Goal: Information Seeking & Learning: Learn about a topic

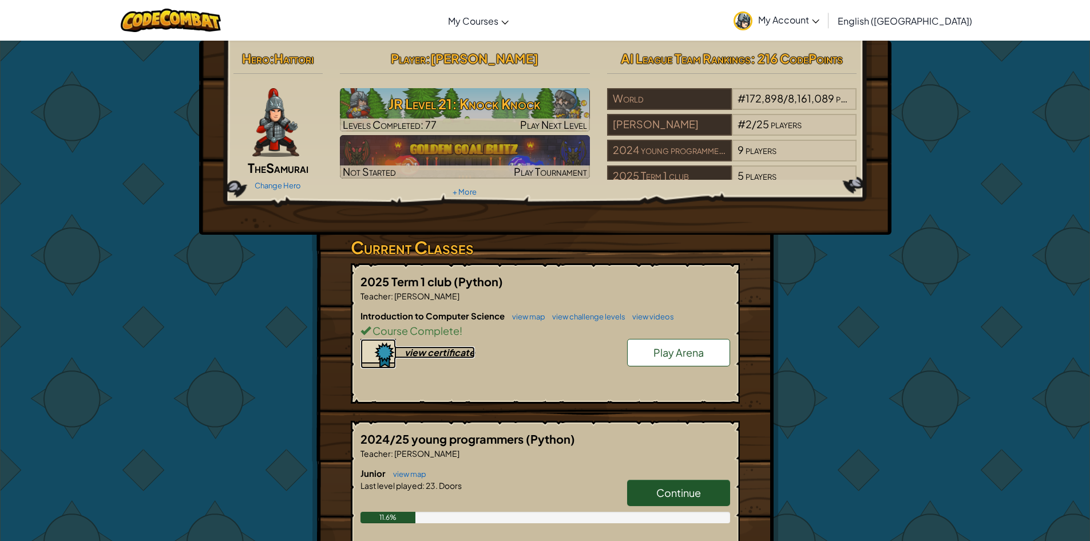
click at [439, 351] on div "view certificate" at bounding box center [440, 352] width 70 height 12
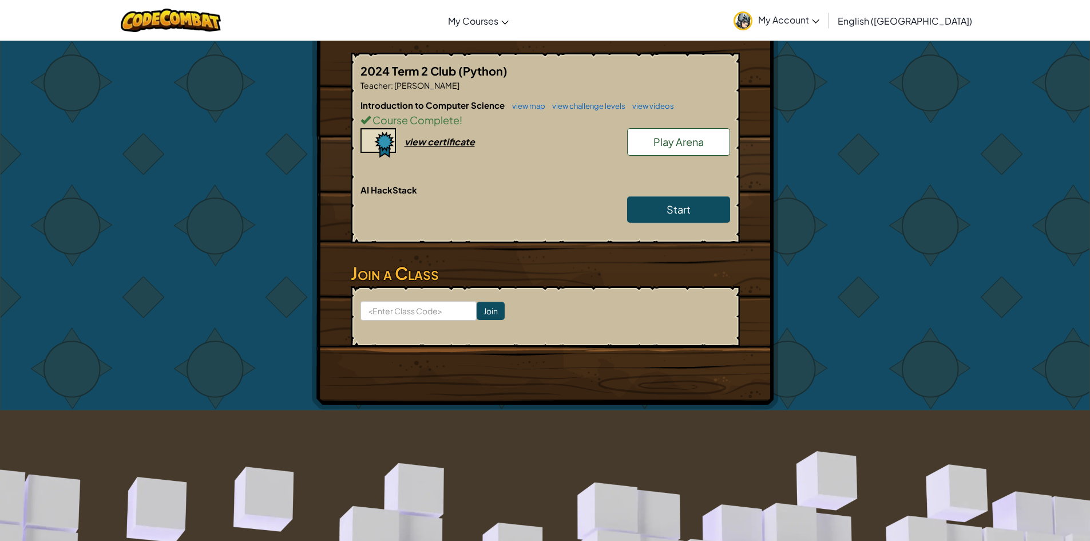
scroll to position [288, 0]
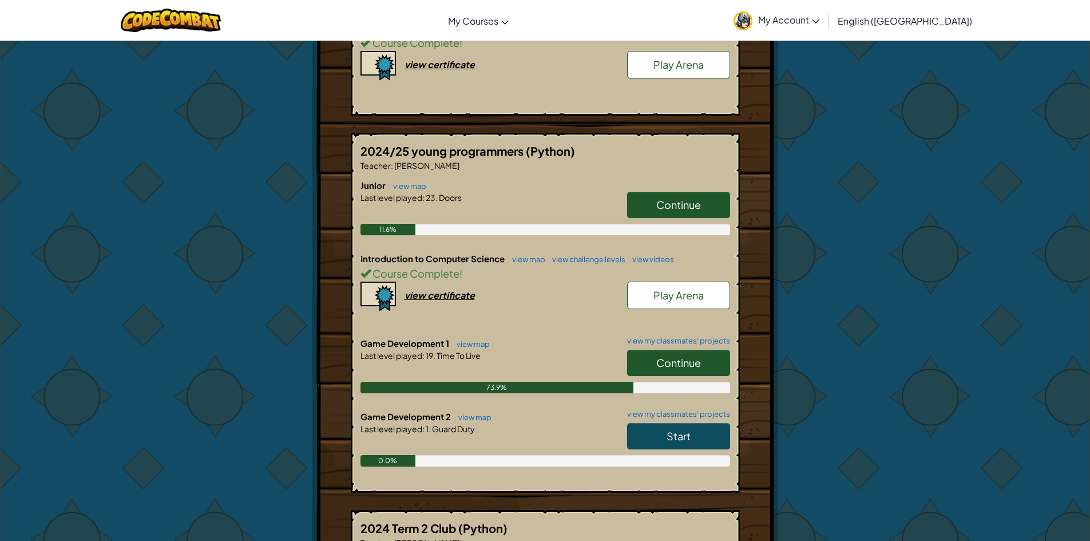
click at [720, 358] on link "Continue" at bounding box center [678, 363] width 103 height 26
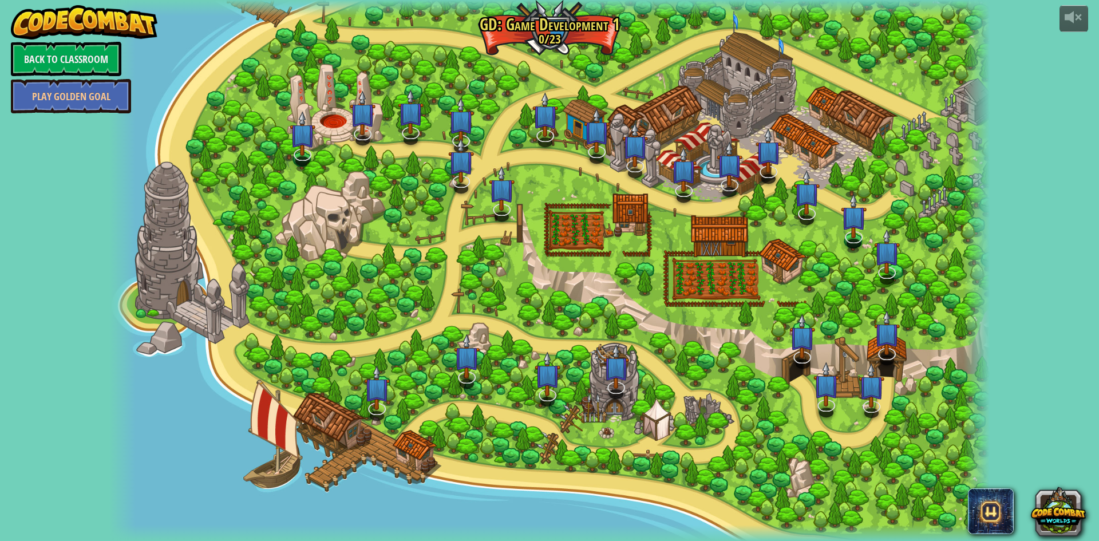
select select "en-[GEOGRAPHIC_DATA]"
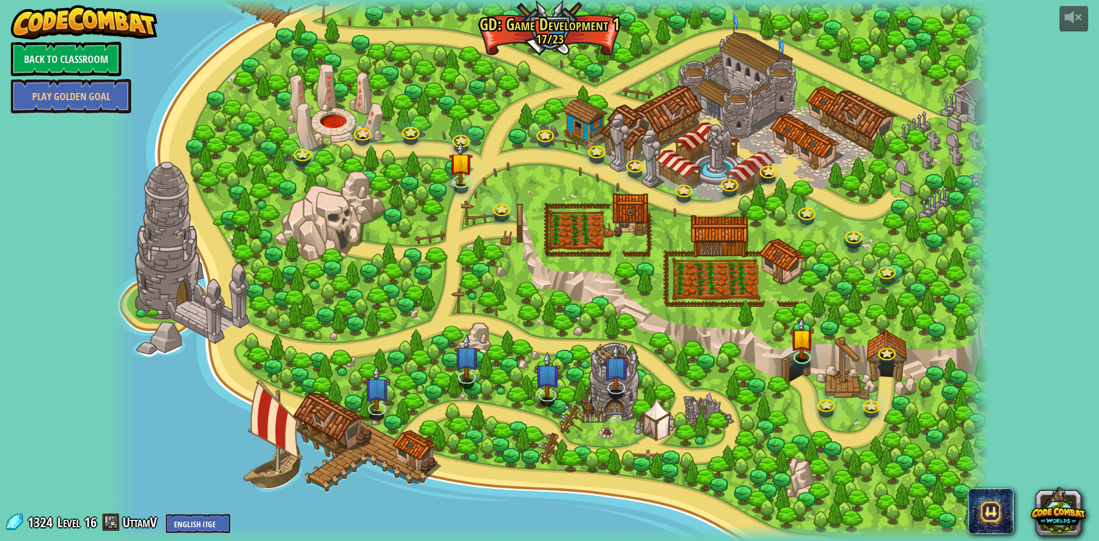
select select "en-[GEOGRAPHIC_DATA]"
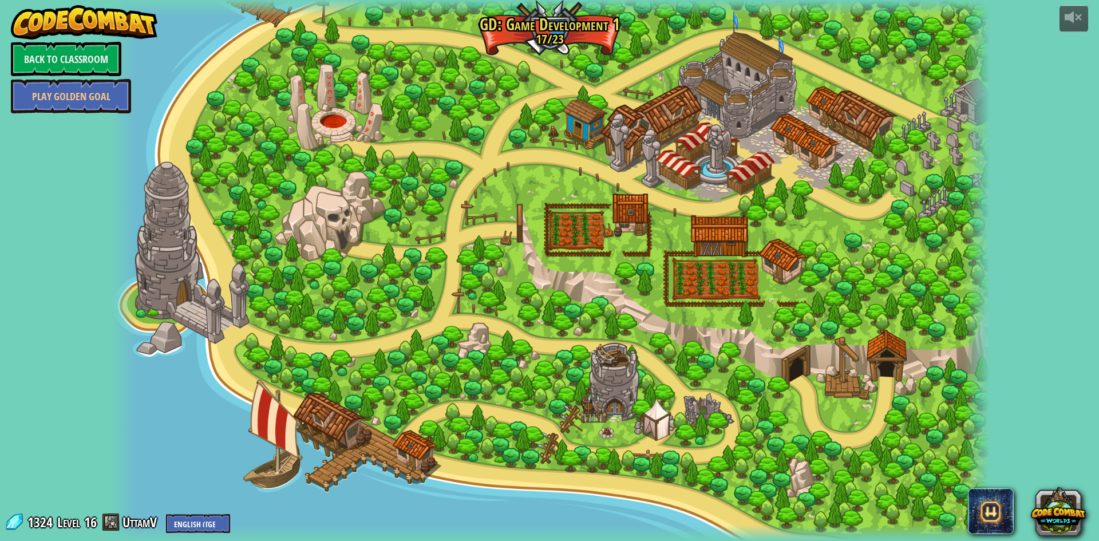
select select "en-[GEOGRAPHIC_DATA]"
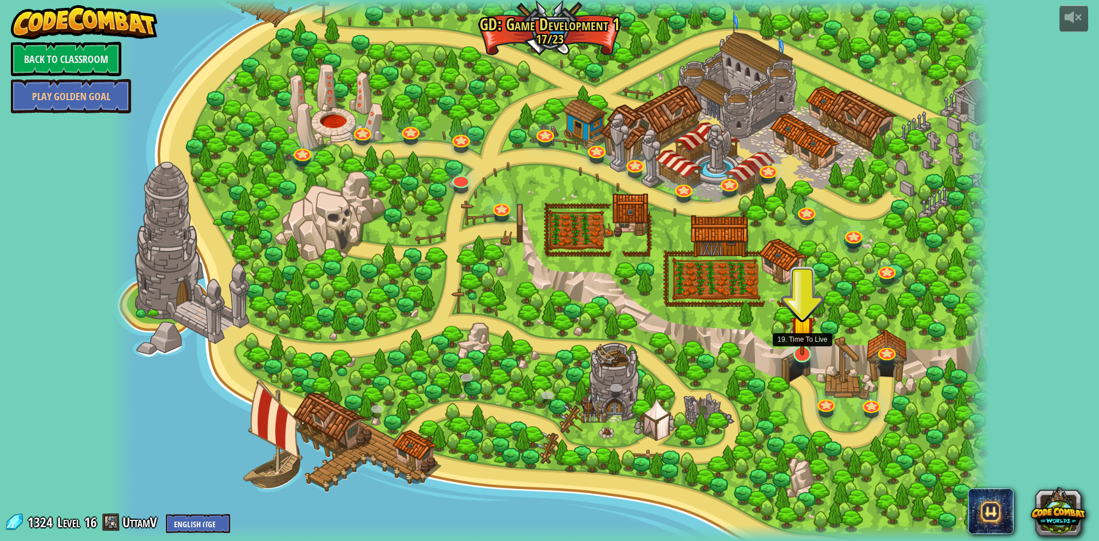
click at [798, 353] on img at bounding box center [802, 328] width 24 height 56
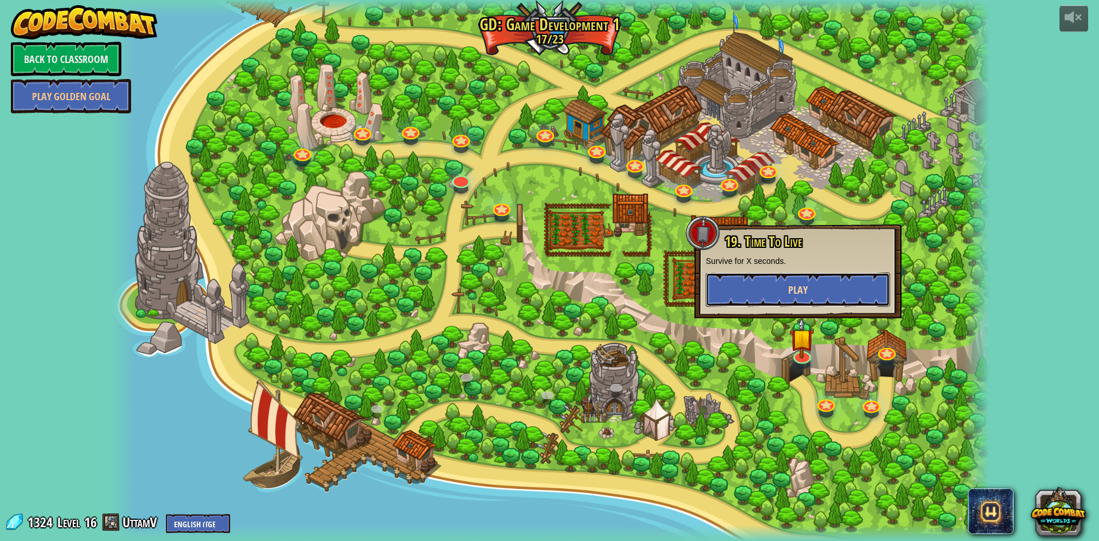
click at [789, 288] on span "Play" at bounding box center [797, 290] width 19 height 14
